Goal: Information Seeking & Learning: Find specific page/section

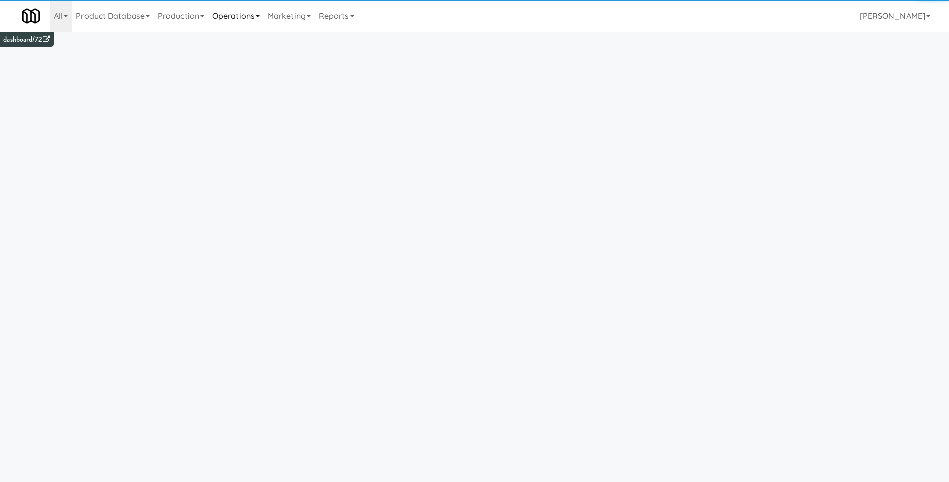
click at [219, 17] on link "Operations" at bounding box center [235, 16] width 55 height 32
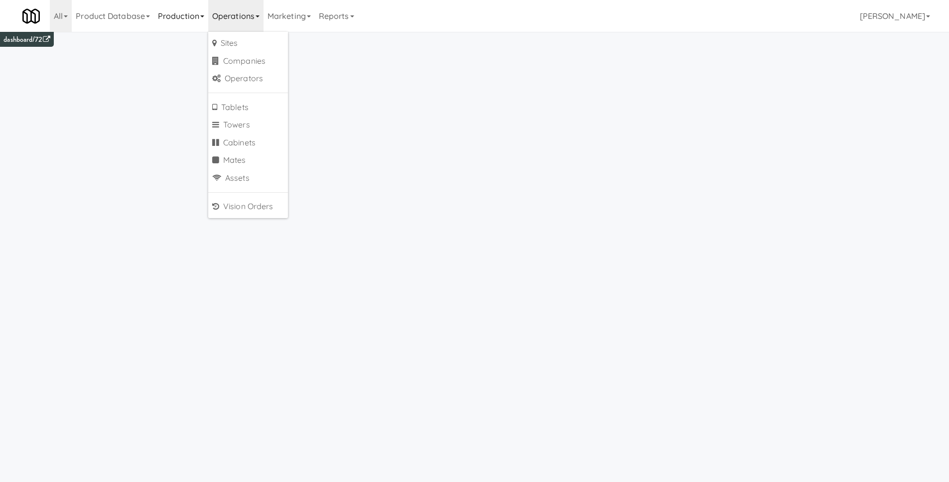
click at [179, 17] on link "Production" at bounding box center [181, 16] width 54 height 32
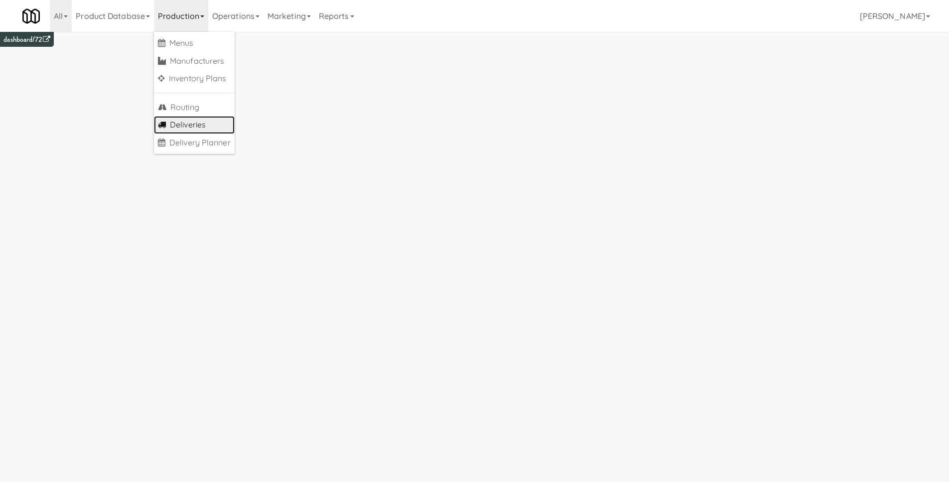
click at [190, 126] on link "Deliveries" at bounding box center [194, 125] width 81 height 18
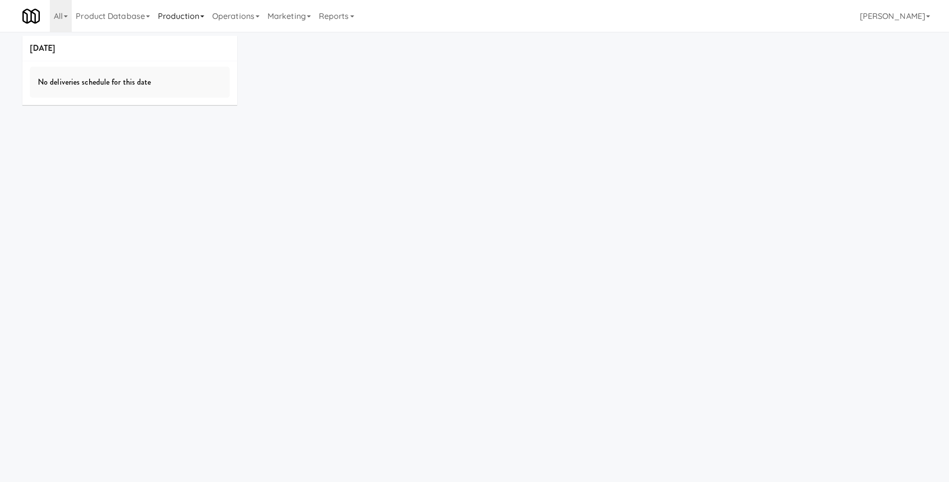
click at [185, 14] on link "Production" at bounding box center [181, 16] width 54 height 32
click at [236, 18] on link "Operations" at bounding box center [235, 16] width 55 height 32
click at [234, 35] on link "Sites" at bounding box center [248, 43] width 80 height 18
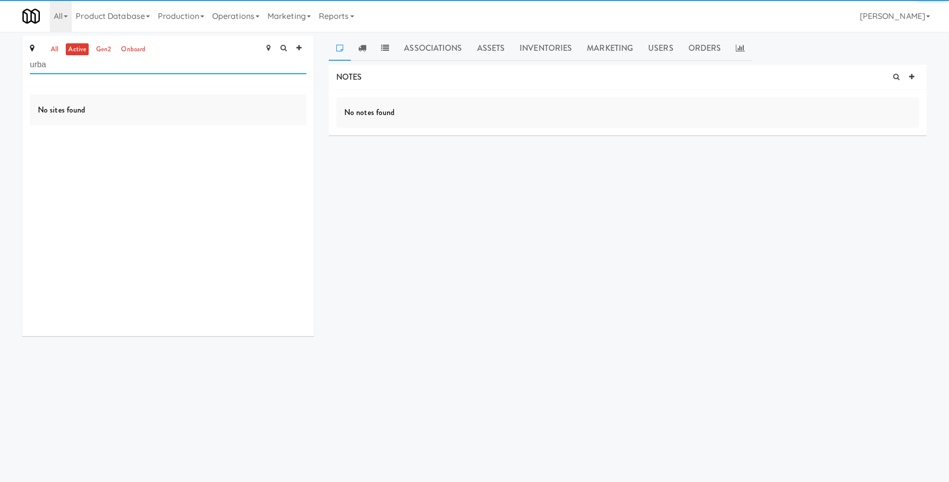
type input "urban"
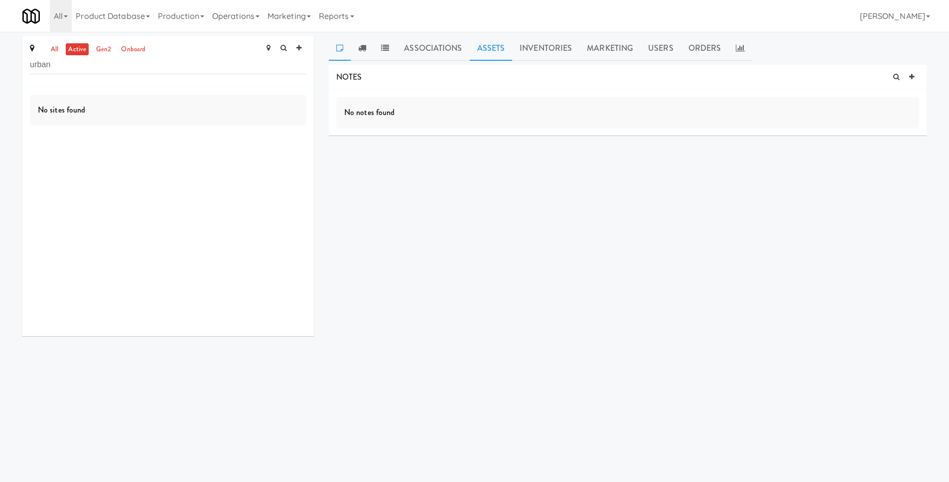
click at [471, 48] on link "Assets" at bounding box center [491, 48] width 43 height 25
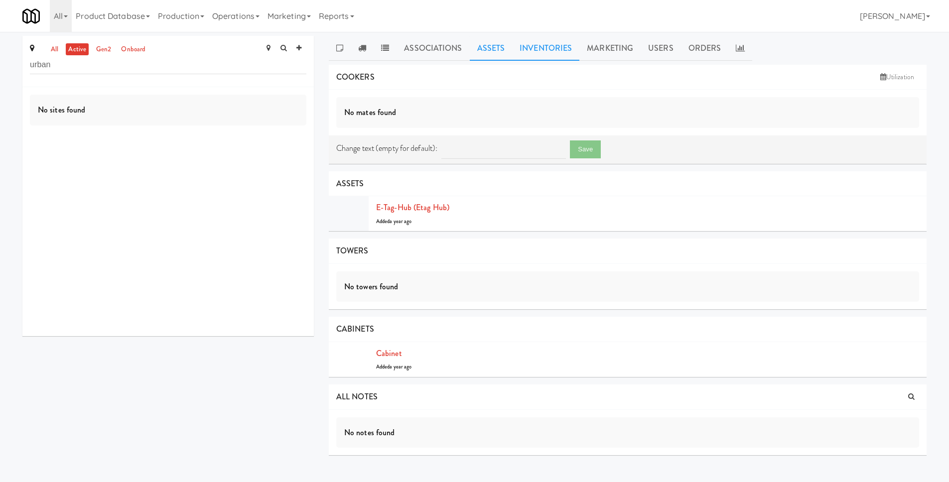
click at [537, 49] on link "Inventories" at bounding box center [545, 48] width 67 height 25
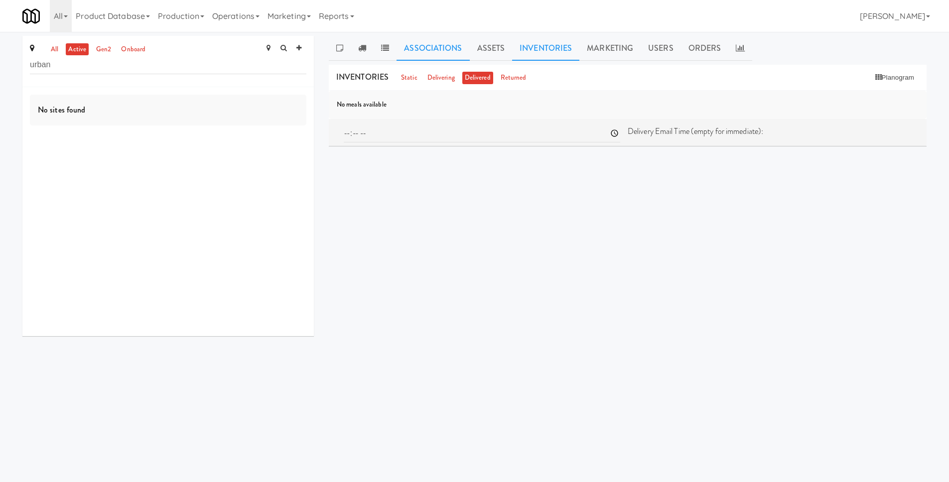
click at [461, 52] on link "Associations" at bounding box center [433, 48] width 73 height 25
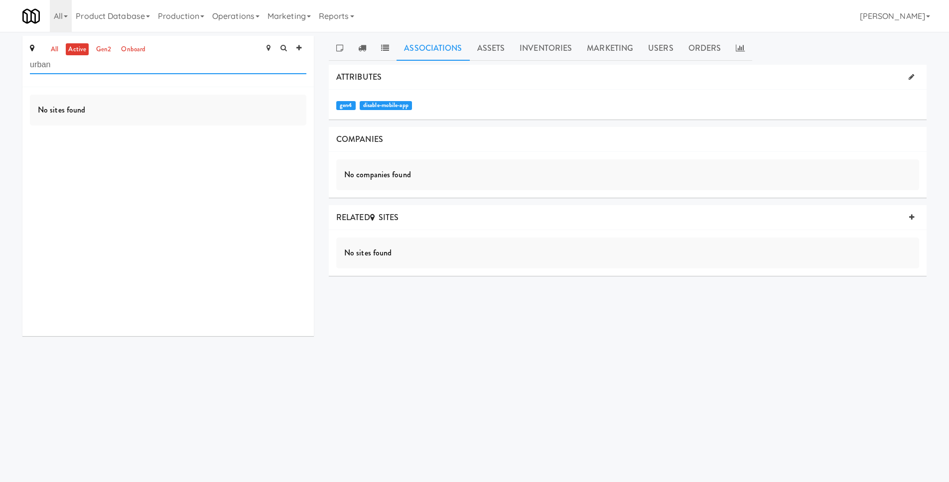
click at [169, 68] on input "urban" at bounding box center [168, 65] width 276 height 18
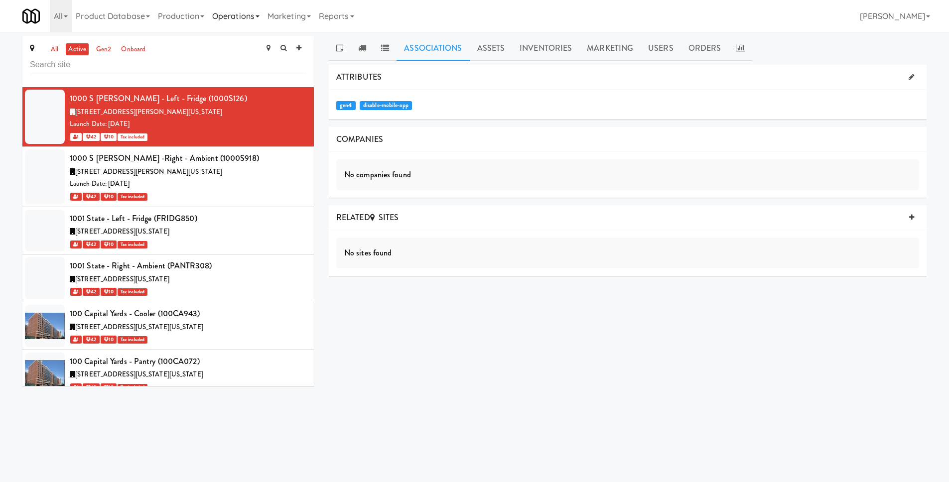
click at [222, 18] on link "Operations" at bounding box center [235, 16] width 55 height 32
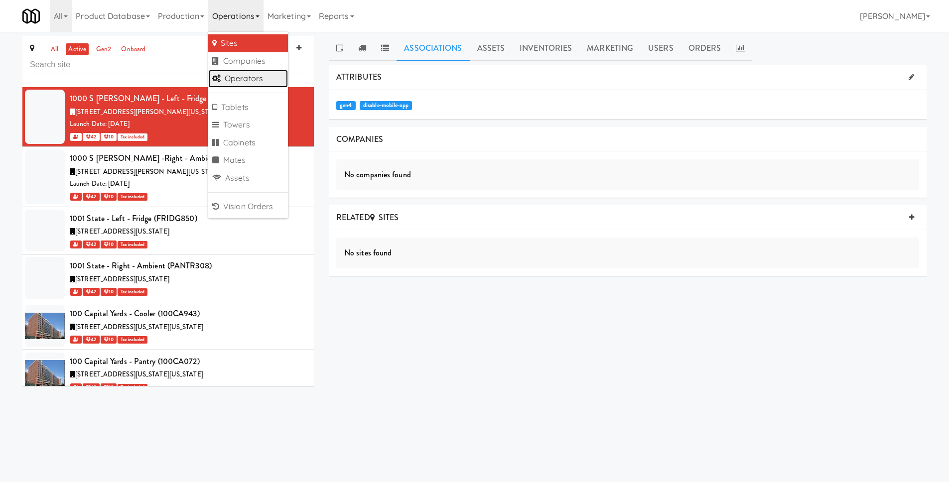
click at [257, 80] on link "Operators" at bounding box center [248, 79] width 80 height 18
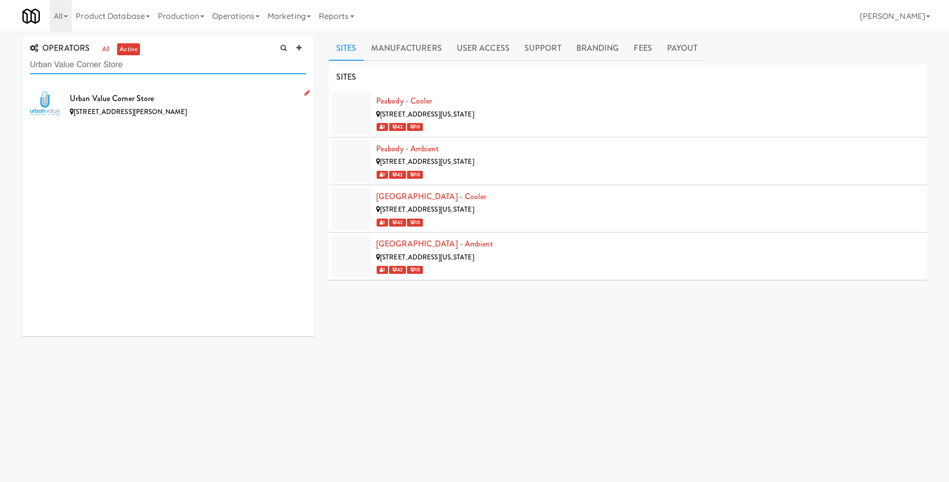
type input "Urban Value Corner Store"
click at [210, 91] on div "Urban Value Corner Store" at bounding box center [188, 98] width 237 height 15
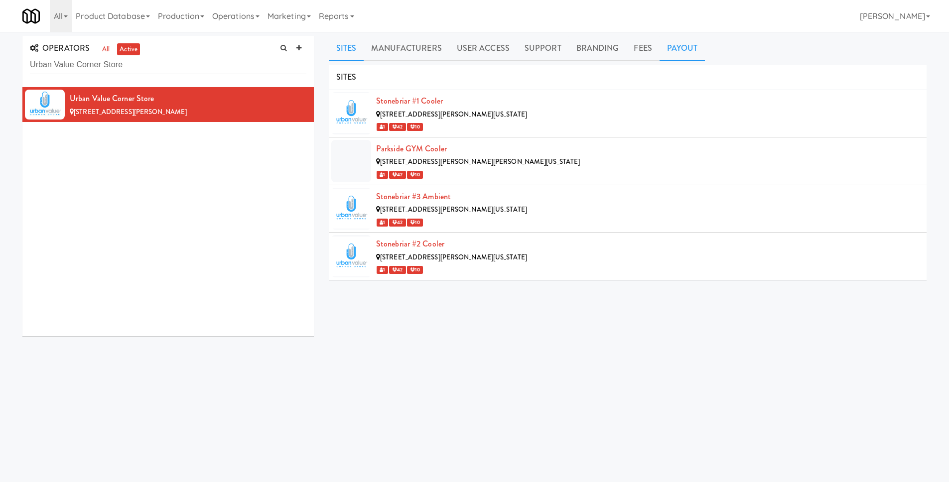
click at [684, 52] on link "Payout" at bounding box center [683, 48] width 46 height 25
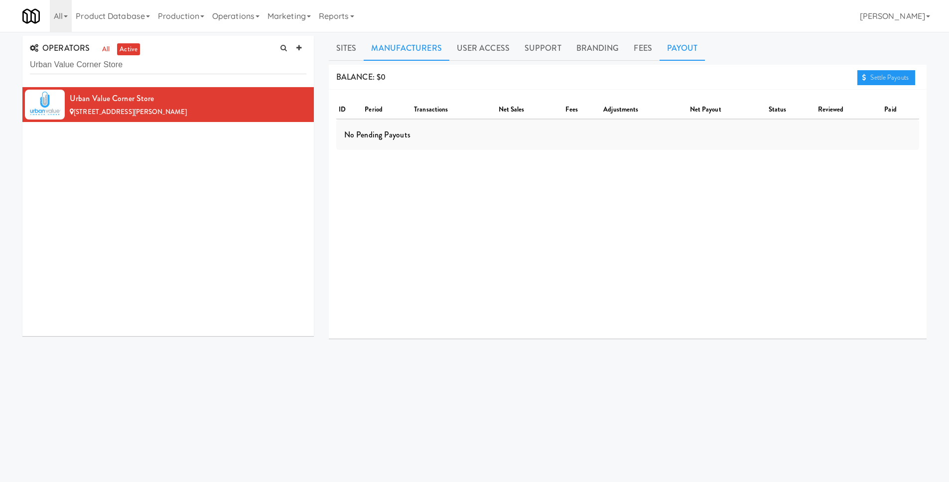
click at [412, 46] on link "Manufacturers" at bounding box center [406, 48] width 85 height 25
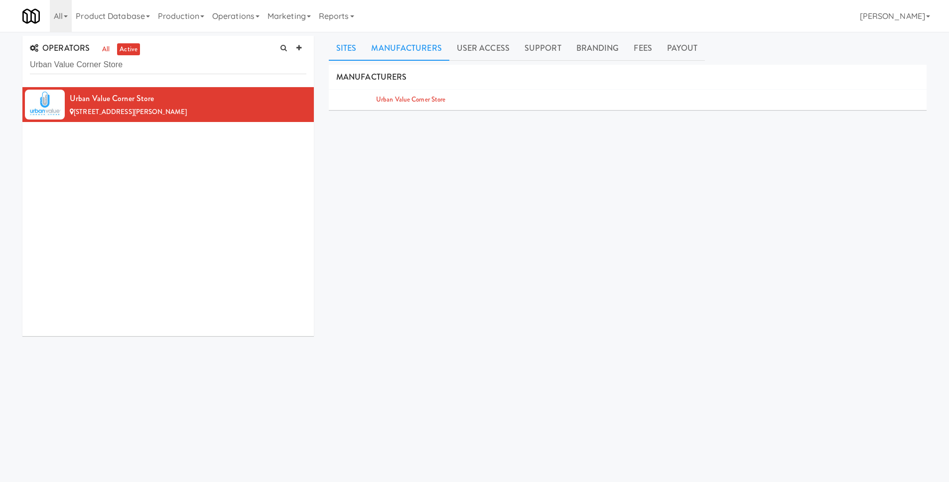
click at [340, 45] on link "Sites" at bounding box center [346, 48] width 35 height 25
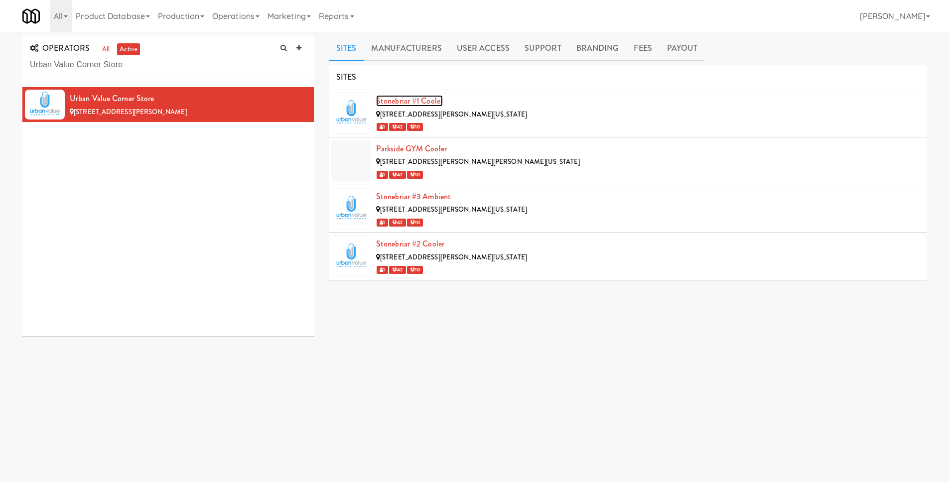
click at [436, 106] on link "Stonebriar #1 Cooler" at bounding box center [409, 100] width 67 height 11
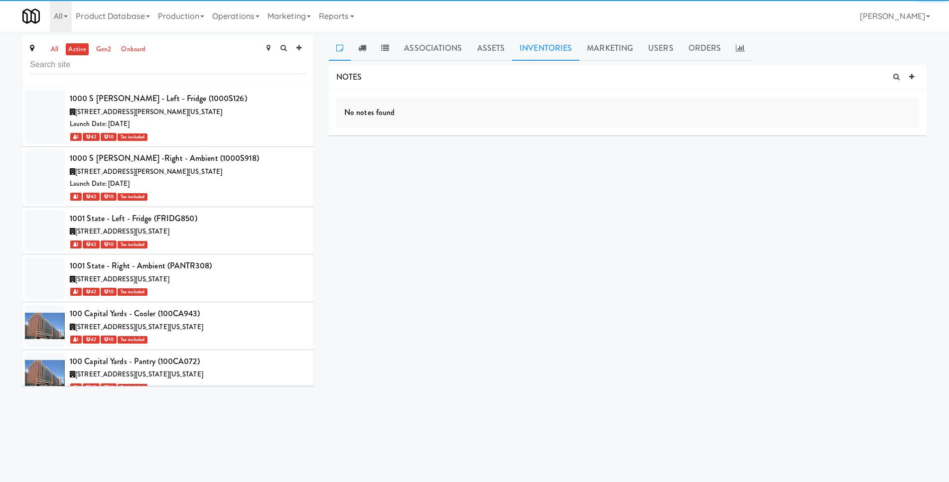
click at [553, 51] on link "Inventories" at bounding box center [545, 48] width 67 height 25
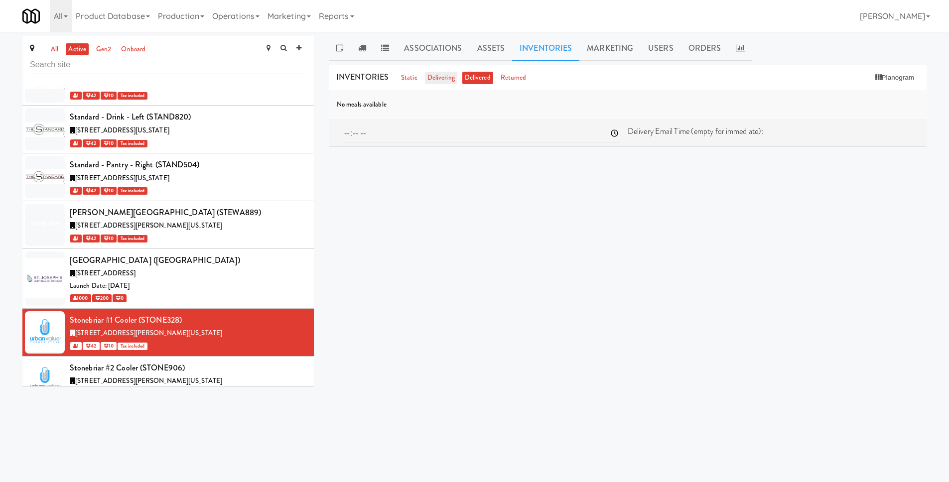
click at [442, 78] on link "delivering" at bounding box center [441, 78] width 32 height 12
click at [405, 81] on link "static" at bounding box center [409, 78] width 21 height 12
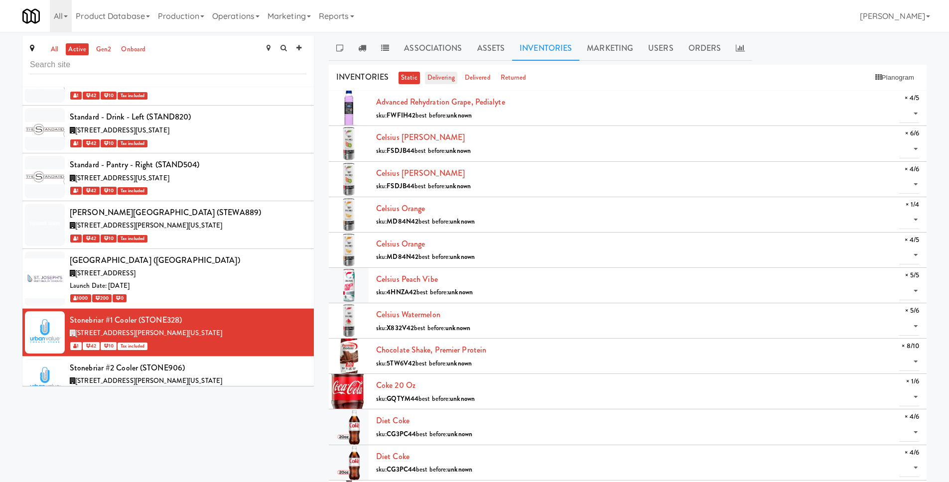
click at [436, 77] on link "delivering" at bounding box center [441, 78] width 32 height 12
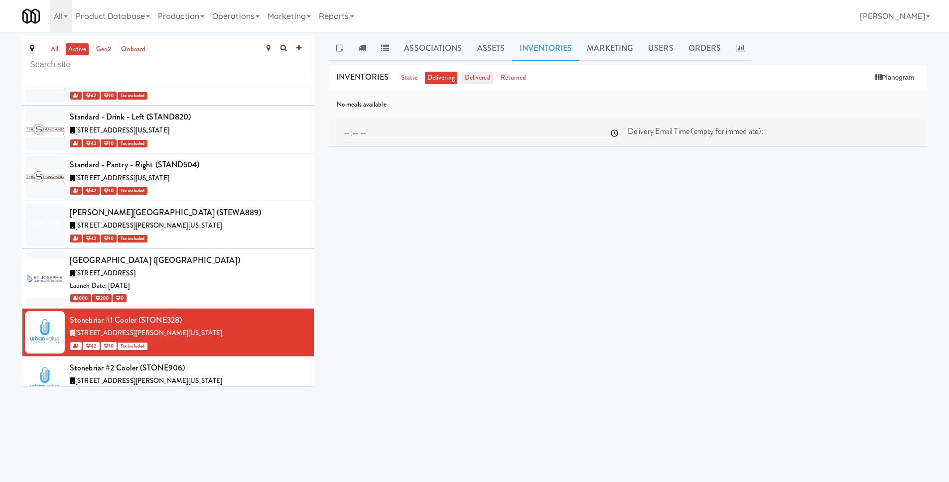
click at [470, 78] on link "delivered" at bounding box center [477, 78] width 31 height 12
click at [480, 58] on link "Assets" at bounding box center [491, 48] width 43 height 25
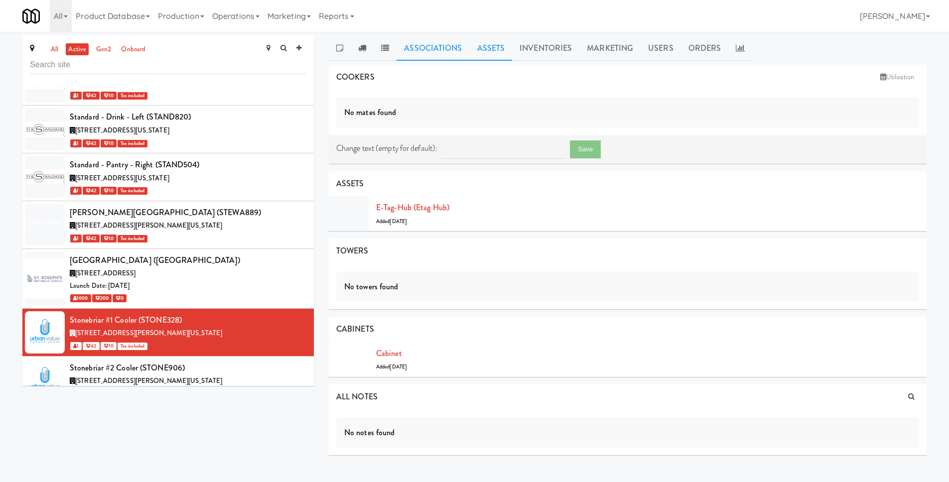
click at [432, 55] on link "Associations" at bounding box center [433, 48] width 73 height 25
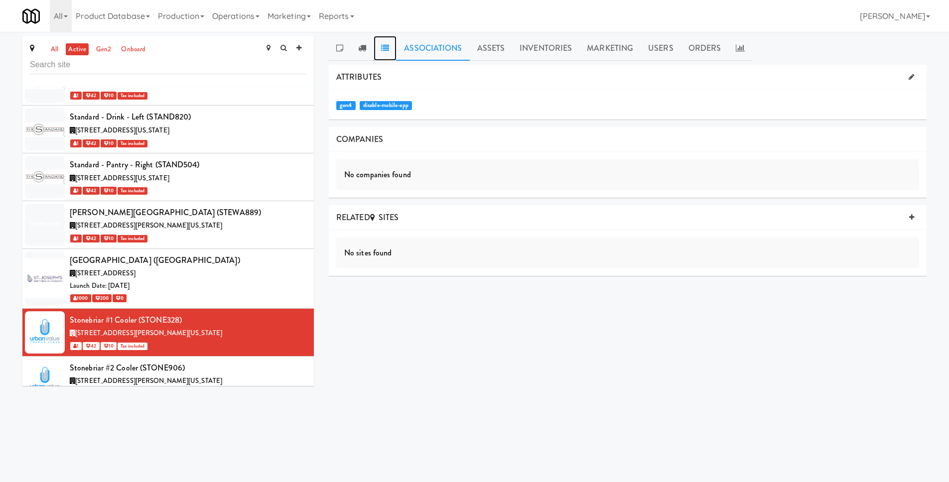
click at [383, 56] on link at bounding box center [385, 48] width 23 height 25
click at [696, 42] on link "Orders" at bounding box center [705, 48] width 48 height 25
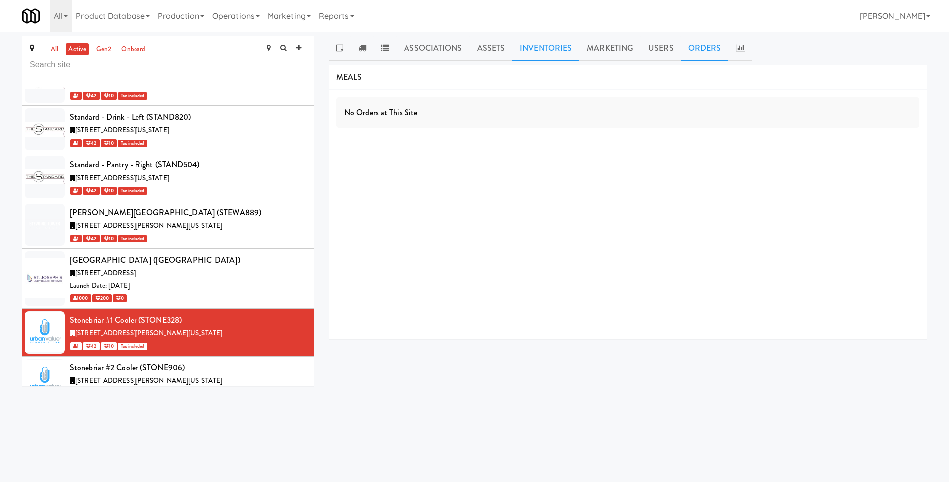
click at [550, 44] on link "Inventories" at bounding box center [545, 48] width 67 height 25
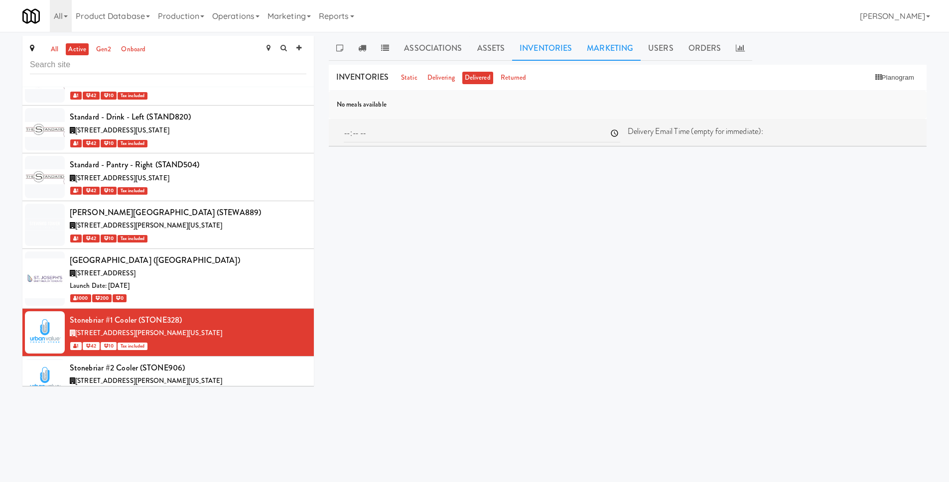
click at [589, 45] on link "Marketing" at bounding box center [609, 48] width 61 height 25
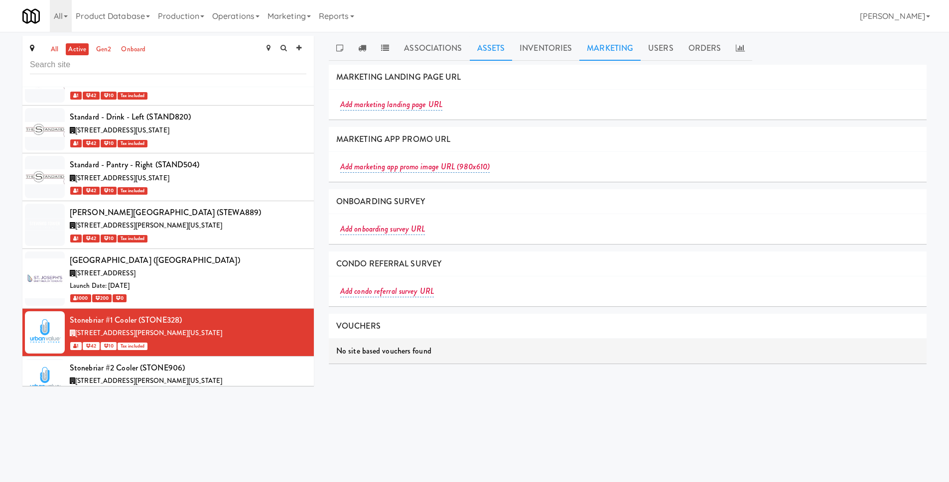
click at [505, 52] on link "Assets" at bounding box center [491, 48] width 43 height 25
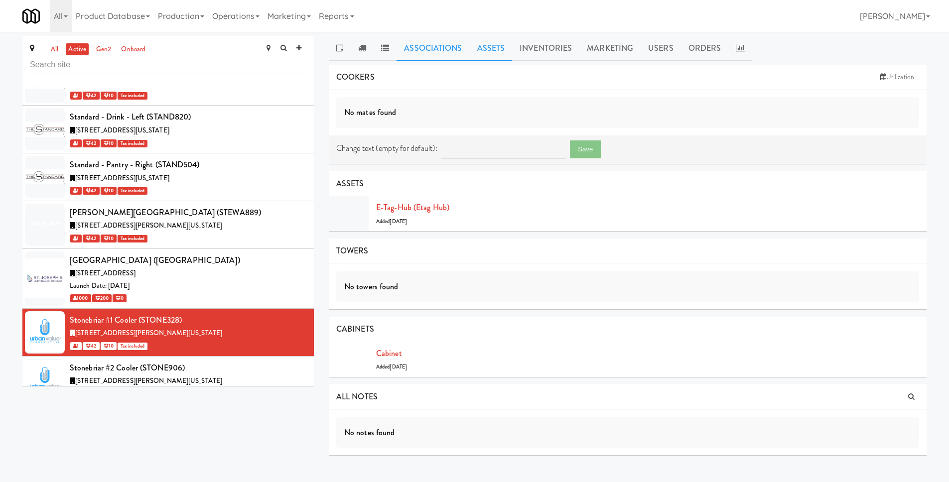
click at [436, 53] on link "Associations" at bounding box center [433, 48] width 73 height 25
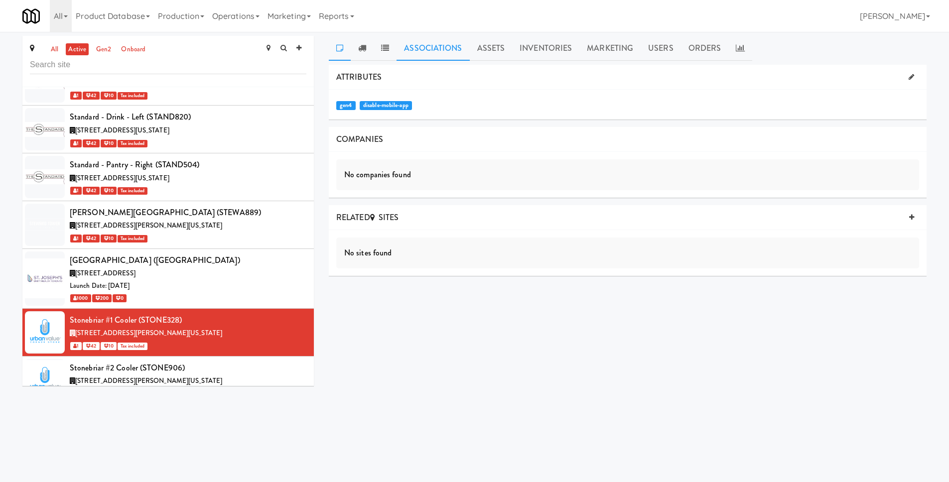
click at [332, 49] on link at bounding box center [340, 48] width 22 height 25
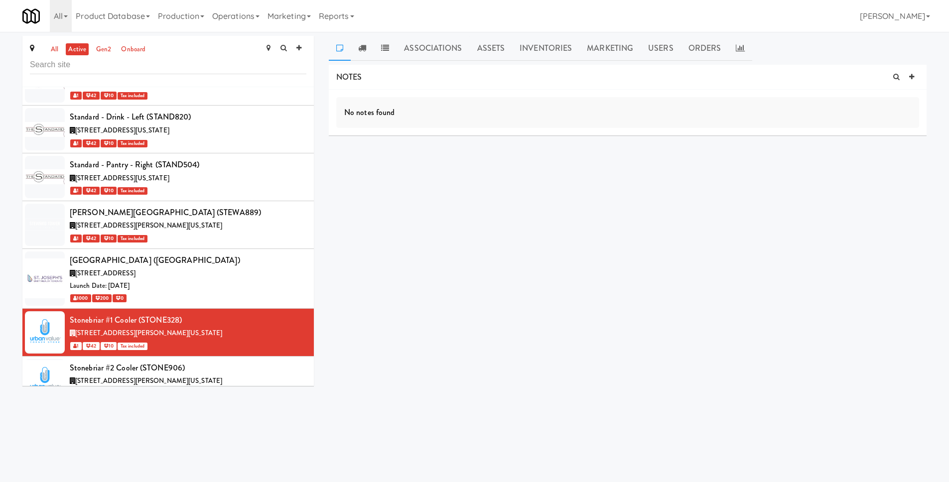
click at [528, 239] on div "NOTES No notes found DELIVERIES Delivery Date Delivered At Delivered By Driver …" at bounding box center [628, 189] width 598 height 249
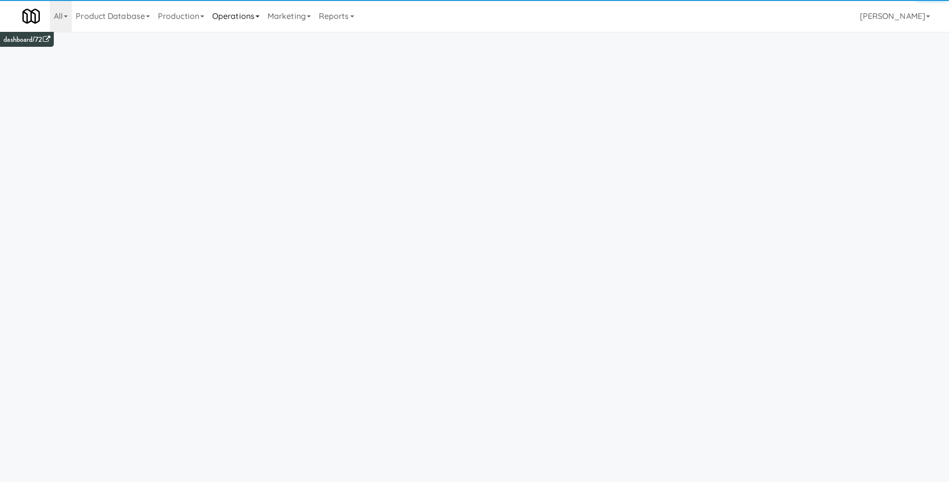
click at [222, 13] on link "Operations" at bounding box center [235, 16] width 55 height 32
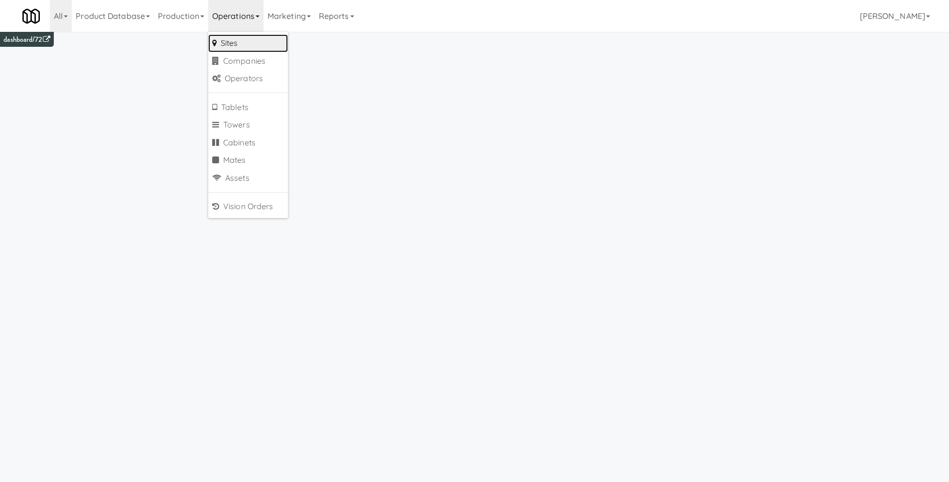
click at [228, 41] on link "Sites" at bounding box center [248, 43] width 80 height 18
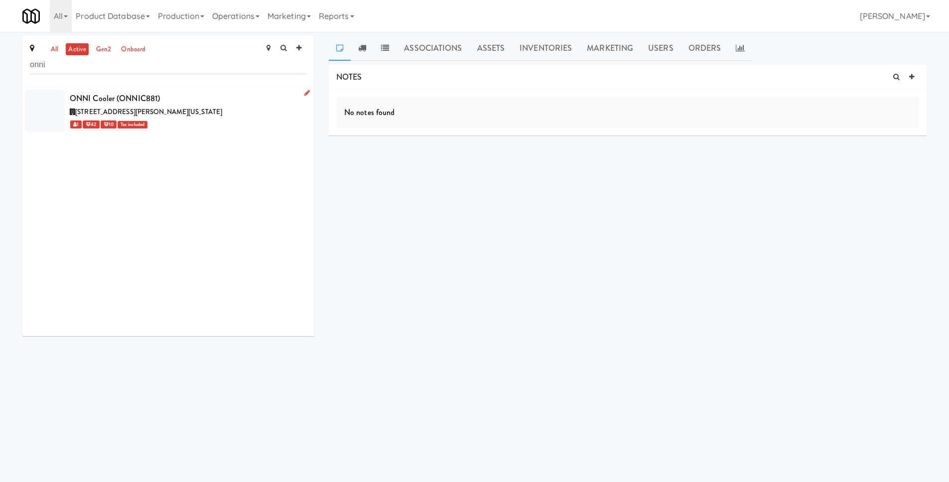
type input "onni"
click at [134, 96] on div "ONNI Cooler (ONNIC881)" at bounding box center [188, 98] width 237 height 15
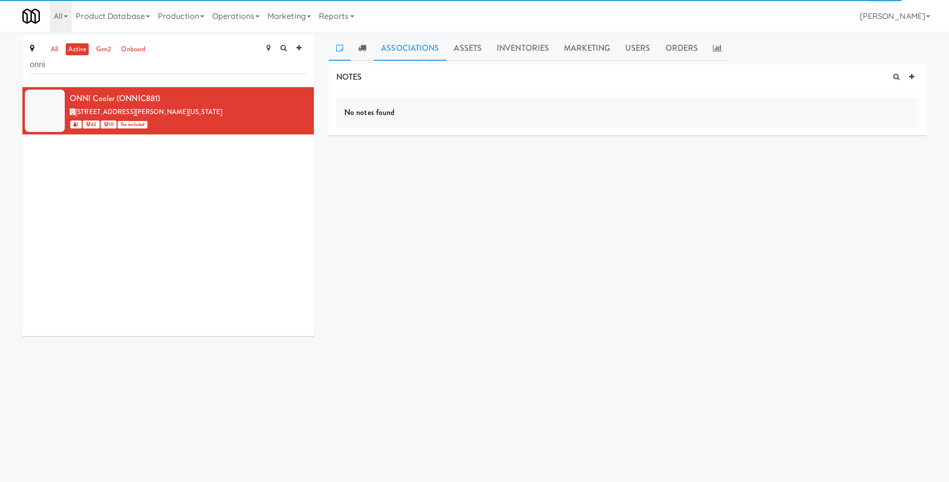
click at [407, 52] on link "Associations" at bounding box center [410, 48] width 73 height 25
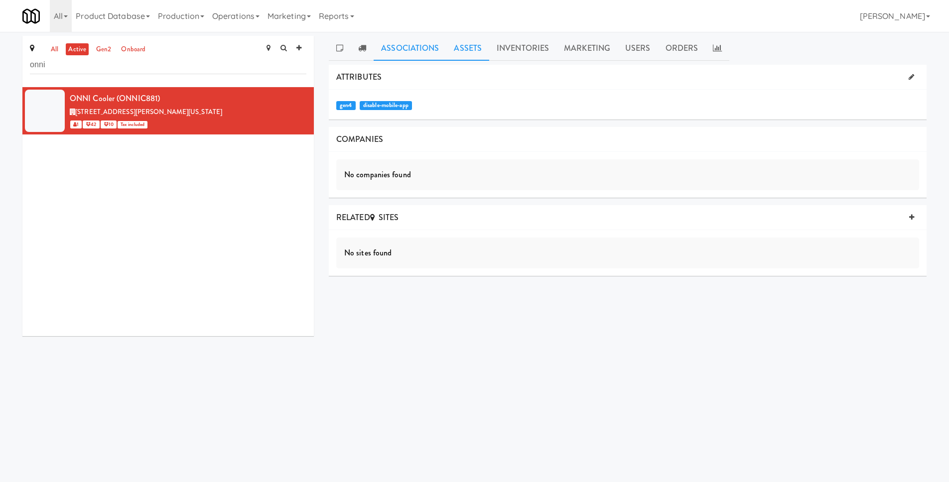
click at [485, 50] on link "Assets" at bounding box center [467, 48] width 43 height 25
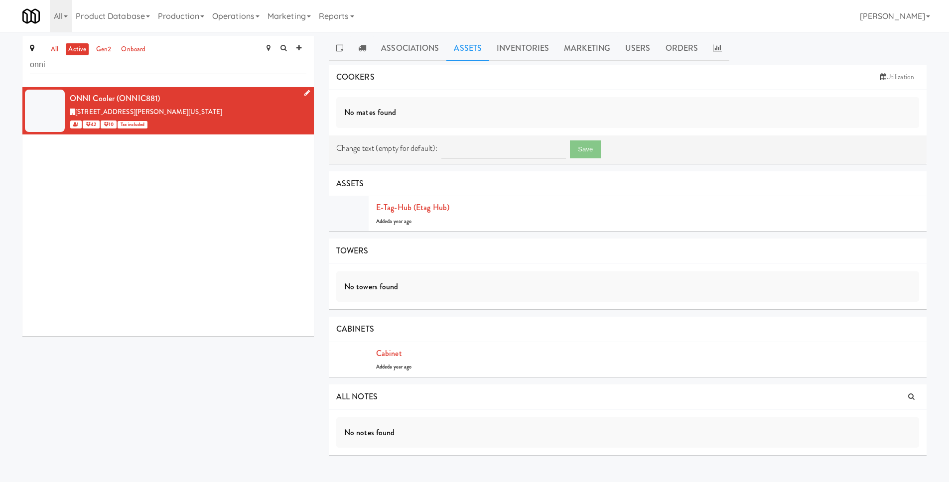
click at [147, 97] on div "ONNI Cooler (ONNIC881)" at bounding box center [188, 98] width 237 height 15
copy div "ONNIC881"
click at [412, 46] on link "Associations" at bounding box center [410, 48] width 73 height 25
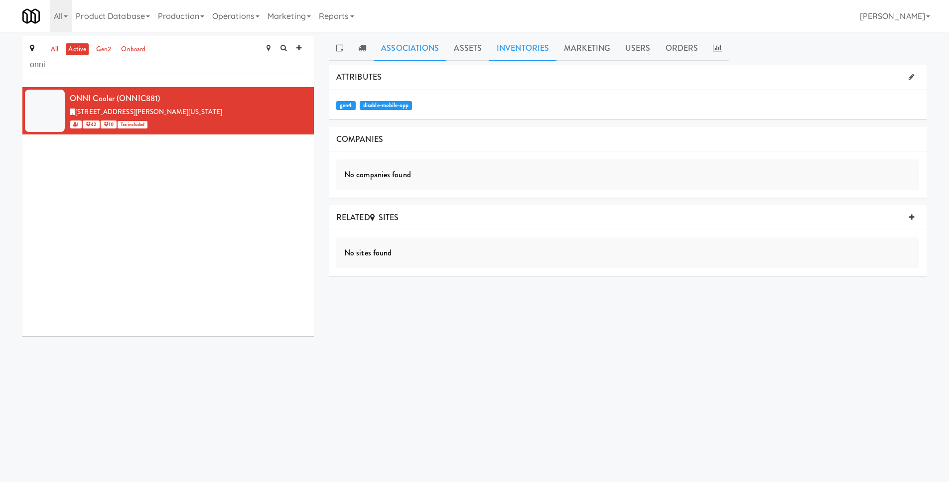
click at [520, 52] on link "Inventories" at bounding box center [522, 48] width 67 height 25
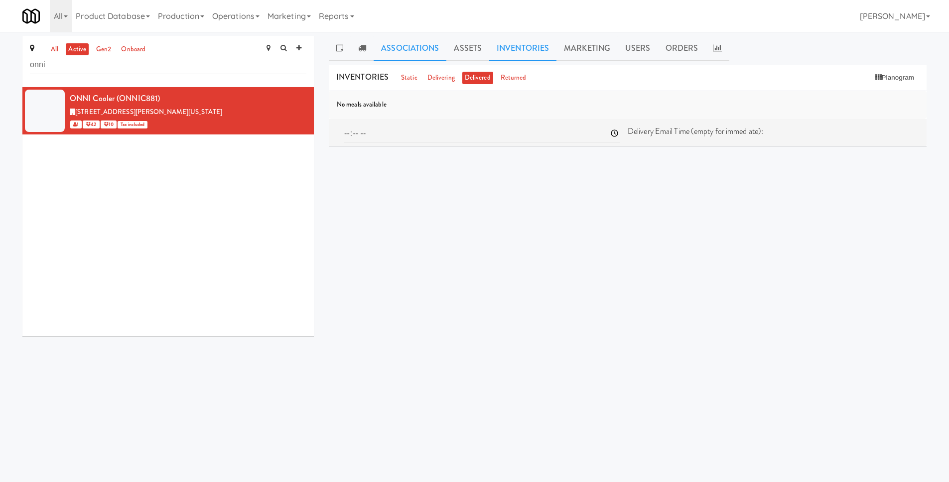
click at [374, 51] on link "Associations" at bounding box center [410, 48] width 73 height 25
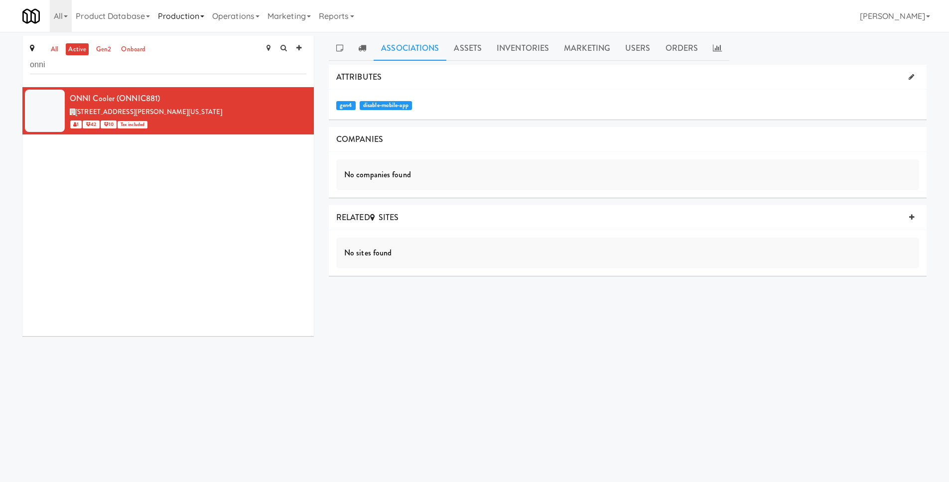
click at [193, 18] on link "Production" at bounding box center [181, 16] width 54 height 32
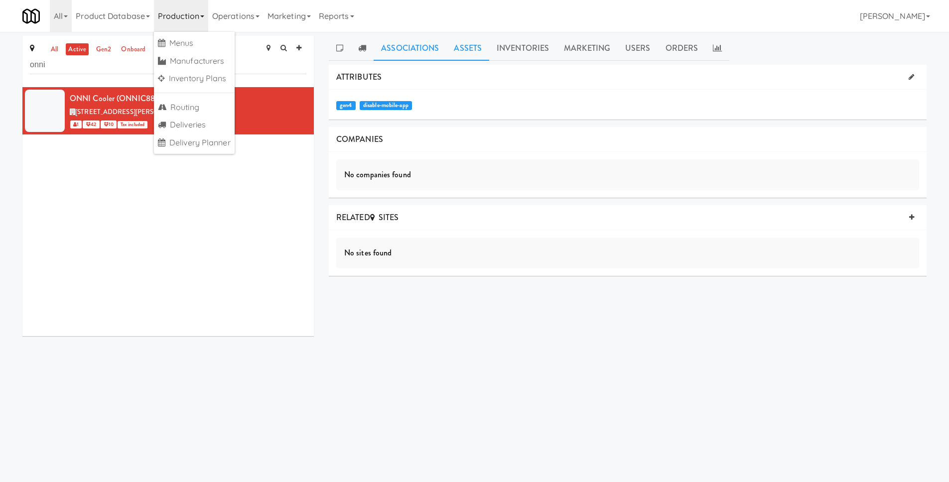
click at [469, 52] on link "Assets" at bounding box center [467, 48] width 43 height 25
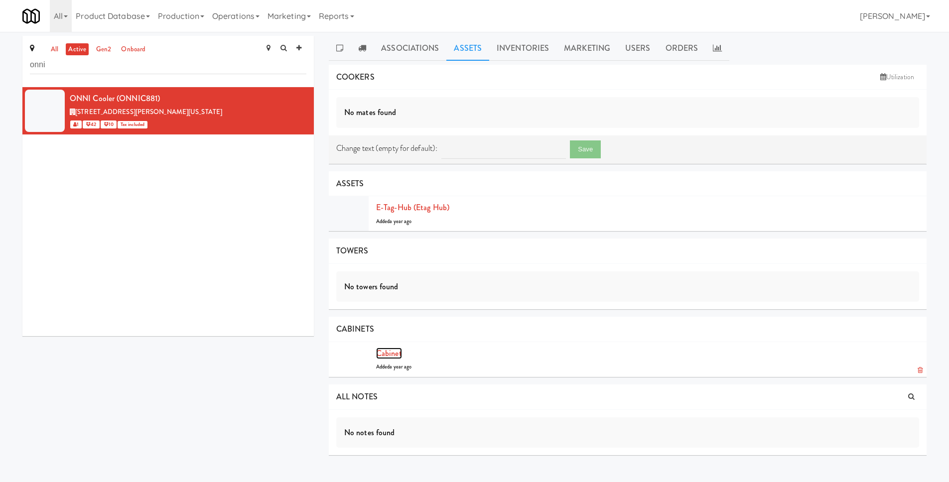
click at [383, 354] on link "Cabinet" at bounding box center [389, 353] width 26 height 11
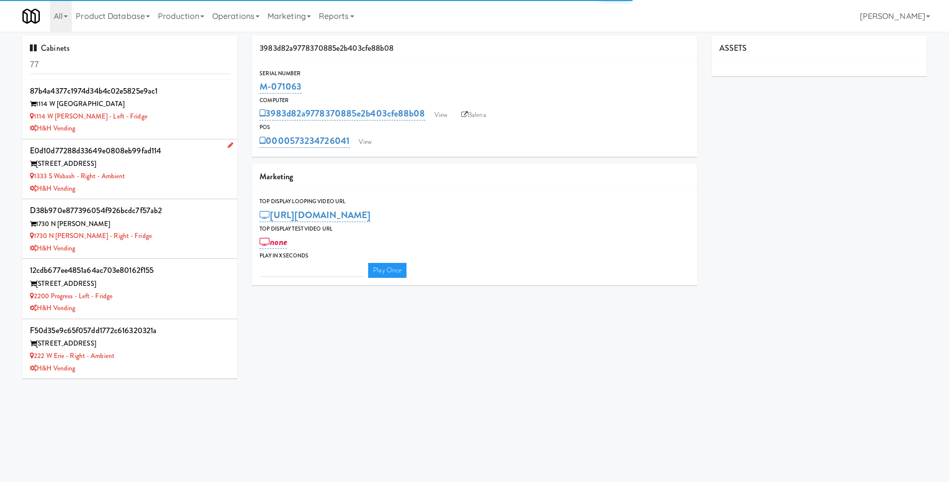
type input "3"
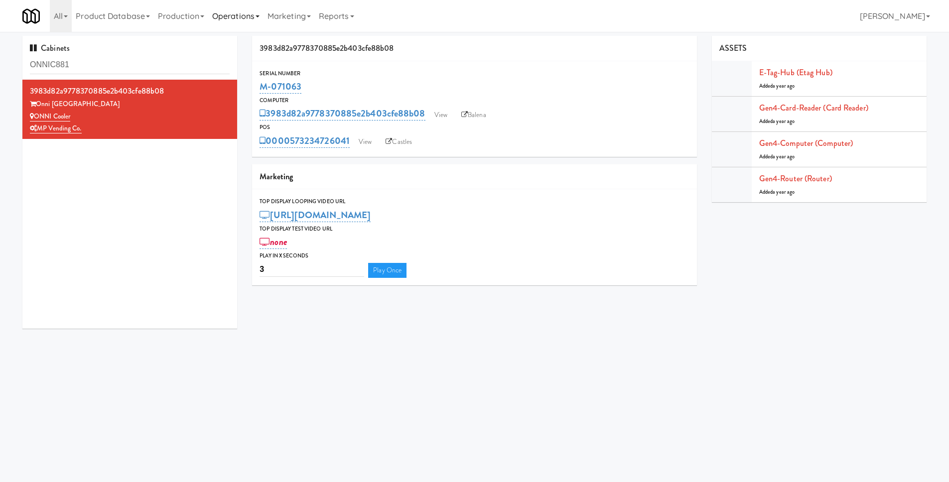
type input "ONNIC881"
click at [239, 18] on link "Operations" at bounding box center [235, 16] width 55 height 32
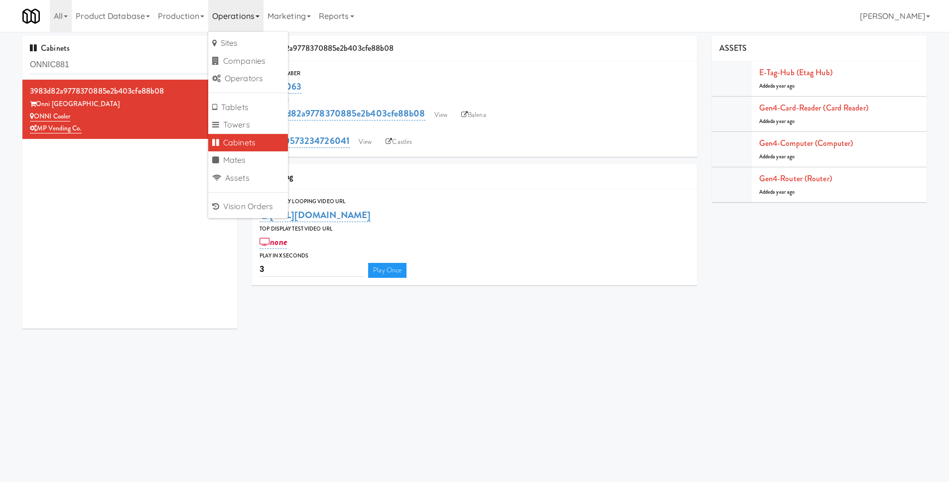
click at [523, 350] on body "Okay Okay Select date: previous 2025-Aug next Su Mo Tu We Th Fr Sa 27 28 29 30 …" at bounding box center [474, 273] width 949 height 482
